Goal: Task Accomplishment & Management: Use online tool/utility

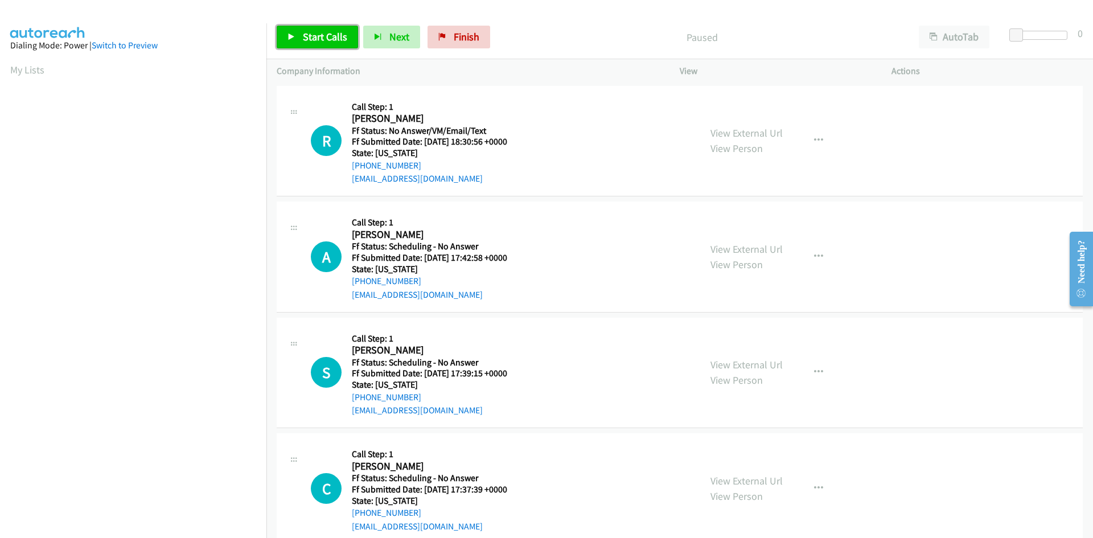
click at [330, 41] on span "Start Calls" at bounding box center [325, 36] width 44 height 13
click at [744, 133] on link "View External Url" at bounding box center [747, 132] width 72 height 13
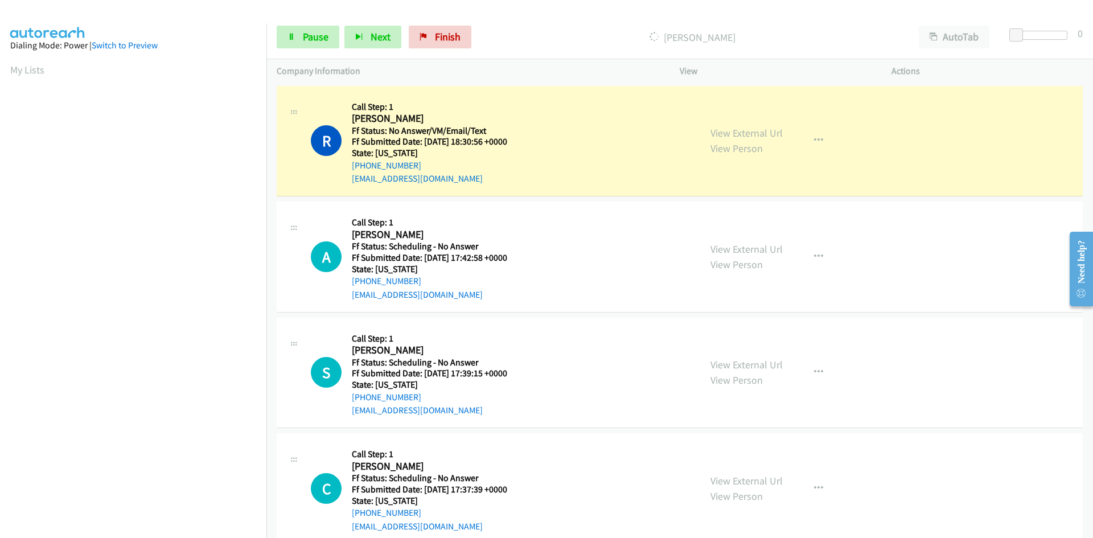
scroll to position [100, 0]
click at [450, 34] on span "Finish" at bounding box center [448, 36] width 26 height 13
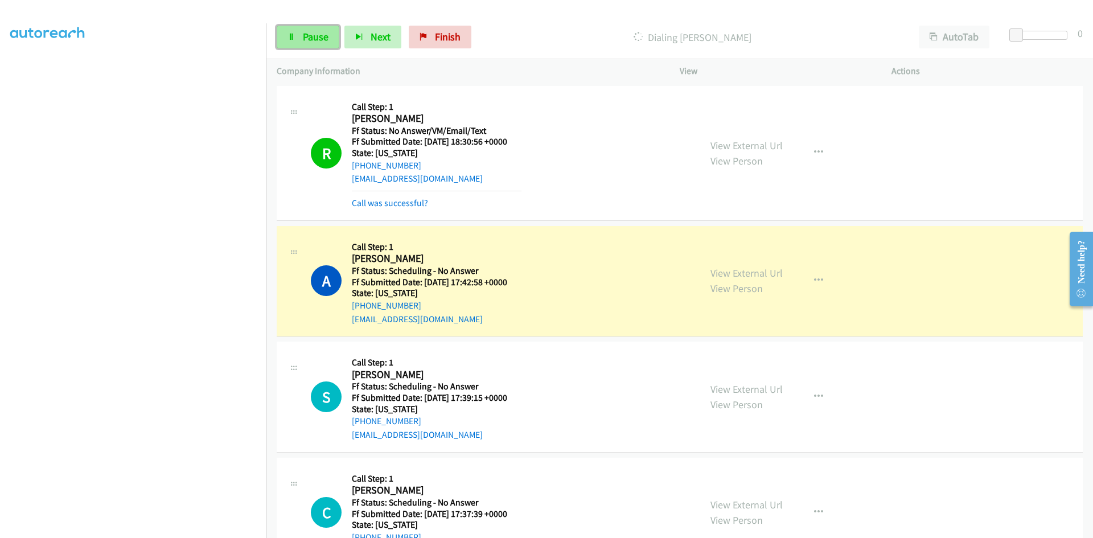
click at [317, 37] on span "Pause" at bounding box center [316, 36] width 26 height 13
drag, startPoint x: 458, startPoint y: 35, endPoint x: 587, endPoint y: 58, distance: 130.7
click at [458, 35] on span "Finish" at bounding box center [467, 36] width 26 height 13
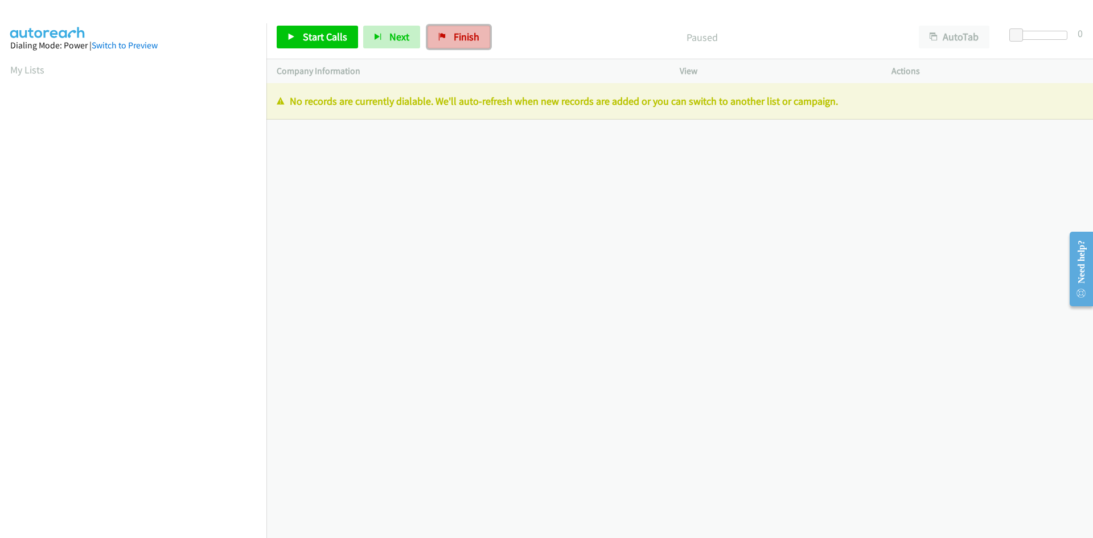
click at [455, 32] on span "Finish" at bounding box center [467, 36] width 26 height 13
